Goal: Information Seeking & Learning: Learn about a topic

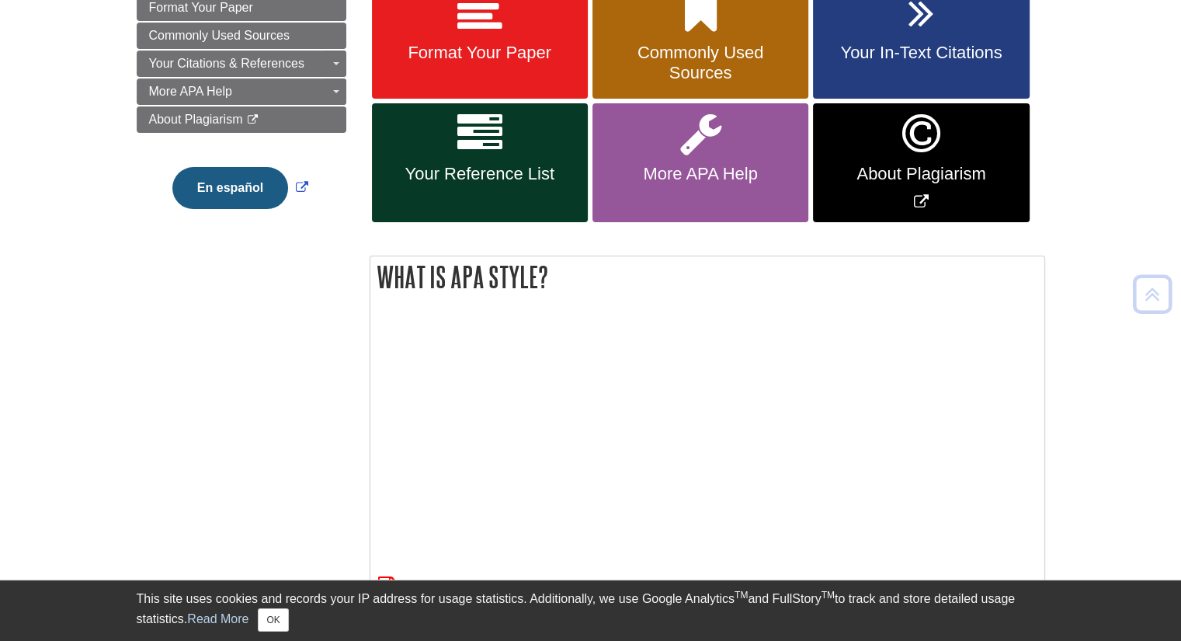
scroll to position [342, 0]
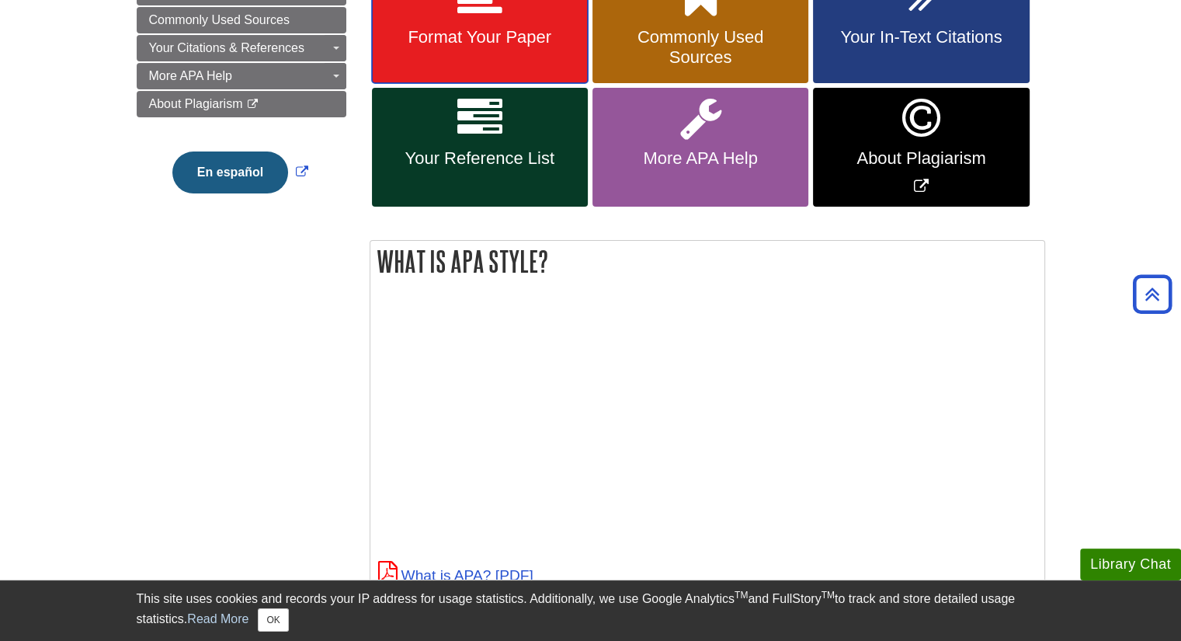
click at [418, 54] on link "Format Your Paper" at bounding box center [480, 25] width 216 height 116
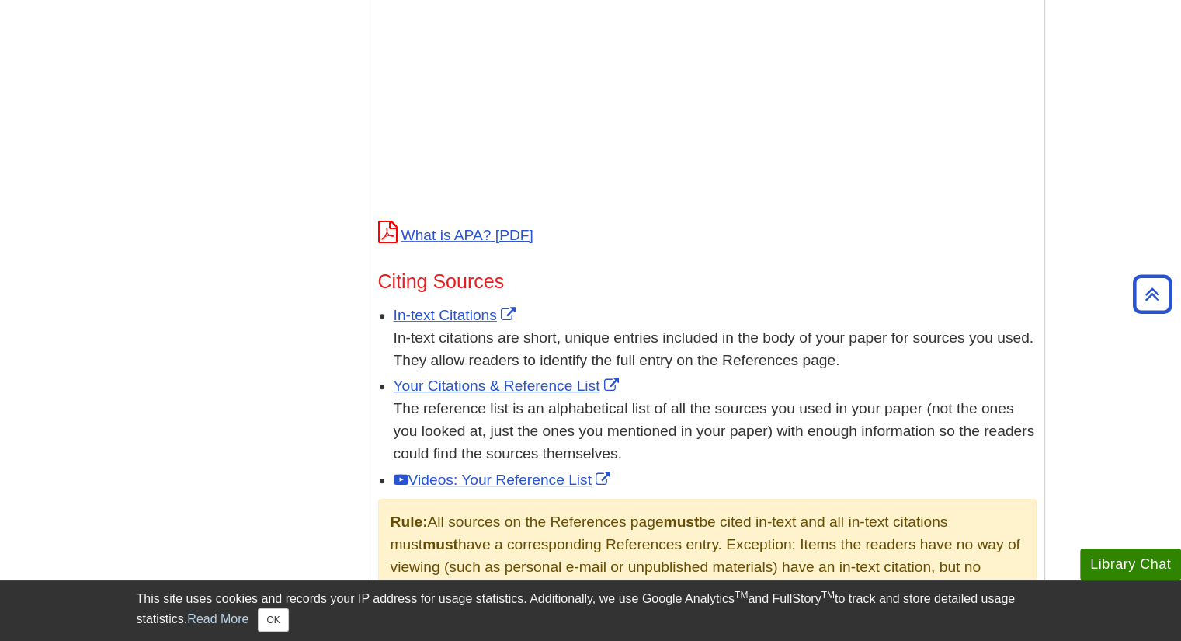
scroll to position [662, 0]
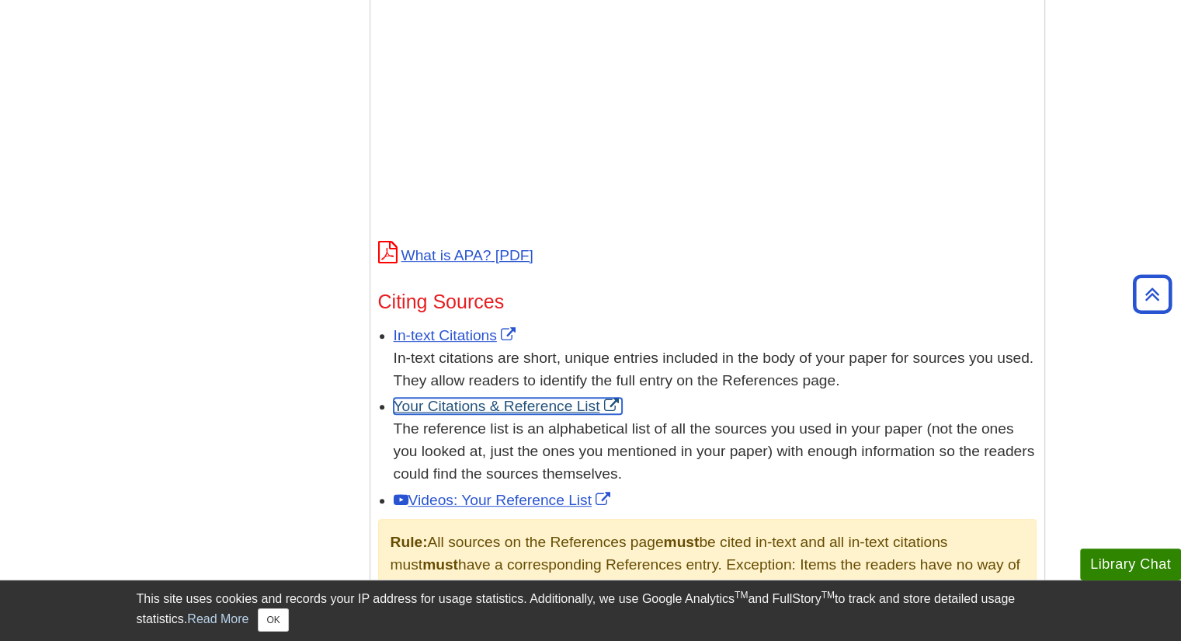
click at [443, 406] on link "Your Citations & Reference List" at bounding box center [508, 406] width 229 height 16
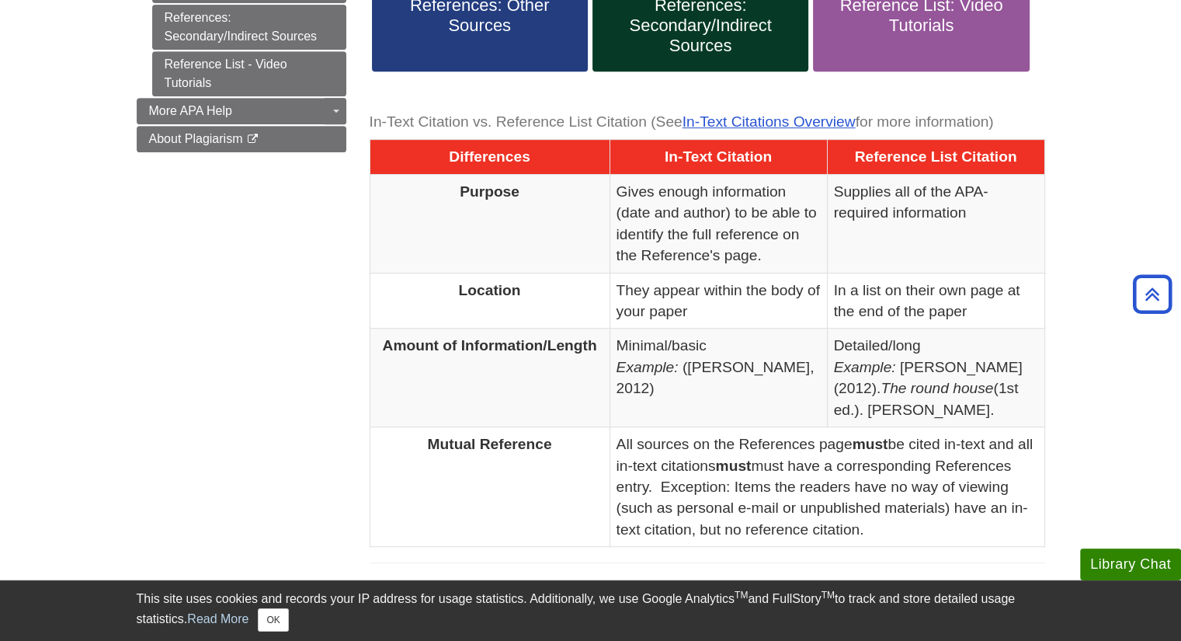
scroll to position [716, 0]
